Goal: Task Accomplishment & Management: Manage account settings

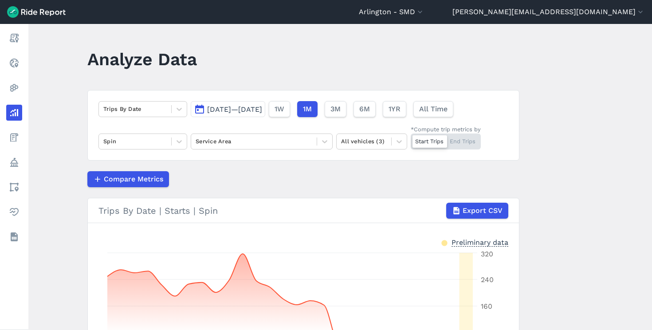
scroll to position [71, 0]
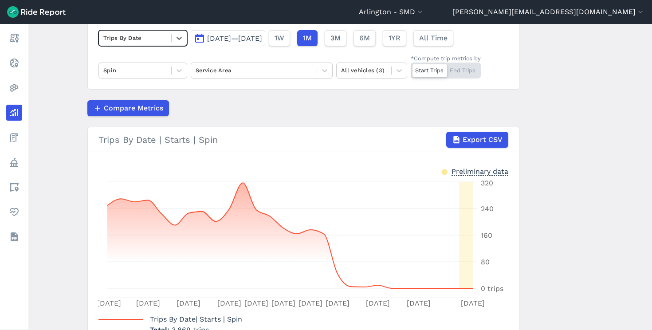
click at [589, 19] on header "[GEOGRAPHIC_DATA] - [GEOGRAPHIC_DATA] [GEOGRAPHIC_DATA] - All Micromobility [GE…" at bounding box center [326, 12] width 652 height 24
click at [588, 16] on button "[PERSON_NAME][EMAIL_ADDRESS][DOMAIN_NAME]" at bounding box center [549, 12] width 193 height 11
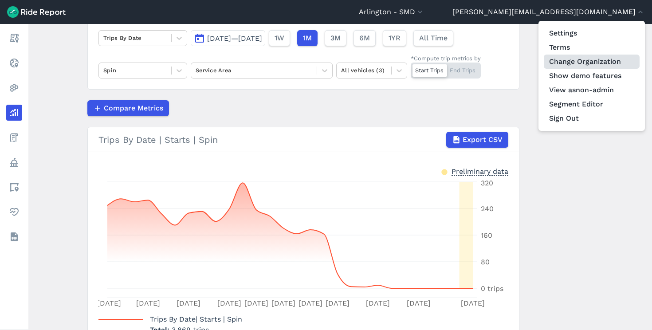
click at [572, 59] on link "Change Organization" at bounding box center [592, 62] width 96 height 14
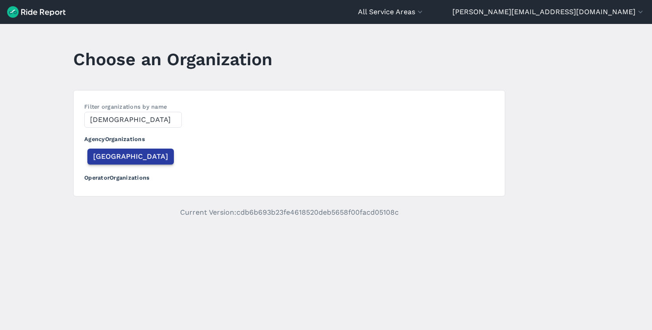
type input "[DEMOGRAPHIC_DATA]"
click at [108, 162] on button "[GEOGRAPHIC_DATA]" at bounding box center [130, 157] width 87 height 16
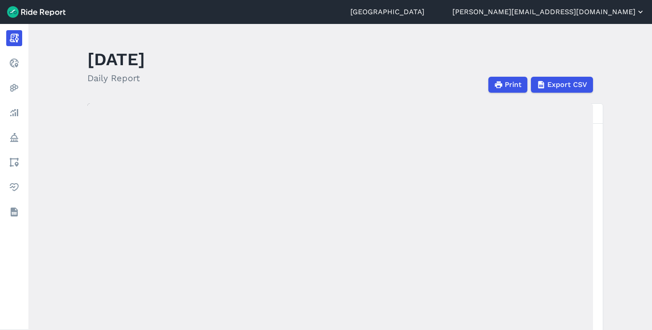
click at [626, 13] on button "[PERSON_NAME][EMAIL_ADDRESS][DOMAIN_NAME]" at bounding box center [549, 12] width 193 height 11
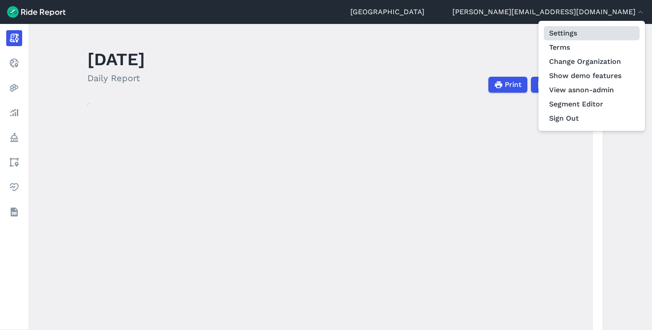
click at [592, 30] on link "Settings" at bounding box center [592, 33] width 96 height 14
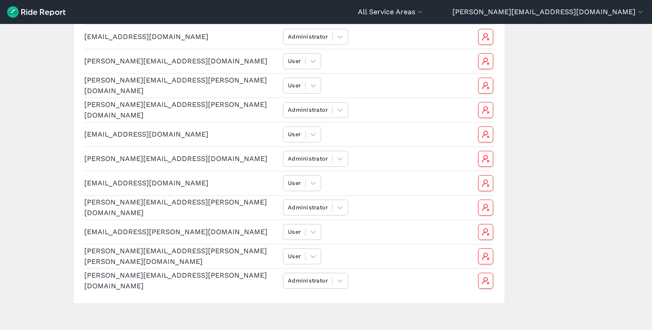
scroll to position [149, 0]
